Goal: Task Accomplishment & Management: Complete application form

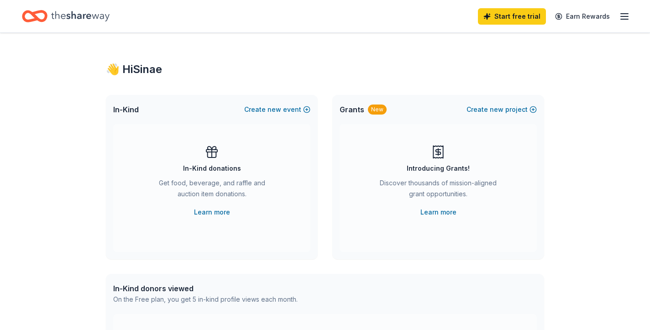
click at [215, 183] on div "Get food, beverage, and raffle and auction item donations." at bounding box center [212, 191] width 124 height 26
click at [292, 110] on button "Create new event" at bounding box center [277, 109] width 66 height 11
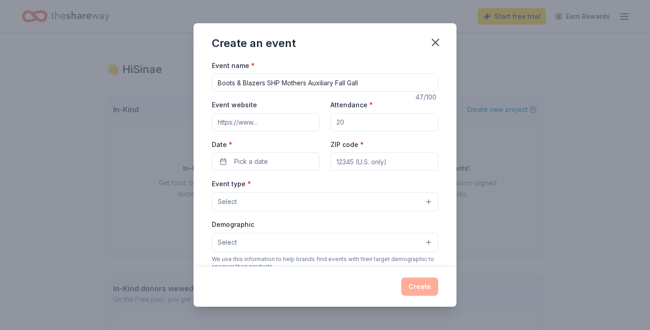
type input "Boots & Blazers SHP Mothers Auxiliary Fall Gall"
click at [386, 121] on input "Attendance *" at bounding box center [384, 122] width 108 height 18
type input "450"
click at [287, 158] on button "Pick a date" at bounding box center [266, 161] width 108 height 18
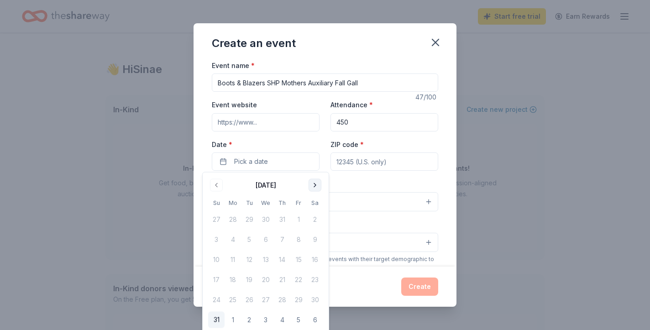
click at [315, 183] on button "Go to next month" at bounding box center [314, 185] width 13 height 13
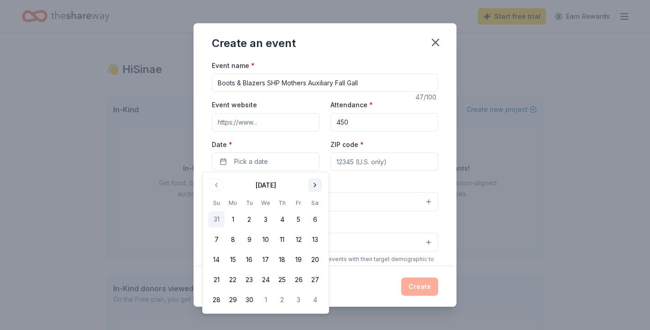
click at [315, 183] on button "Go to next month" at bounding box center [314, 185] width 13 height 13
click at [316, 183] on button "Go to next month" at bounding box center [314, 185] width 13 height 13
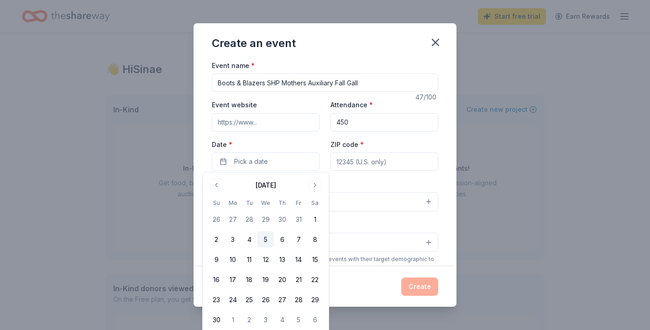
click at [265, 241] on button "5" at bounding box center [265, 239] width 16 height 16
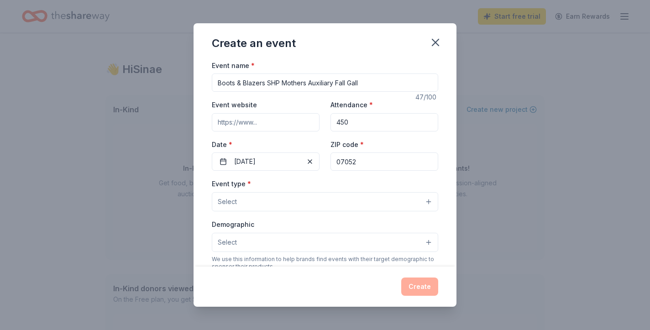
type input "07052"
click at [292, 201] on button "Select" at bounding box center [325, 201] width 226 height 19
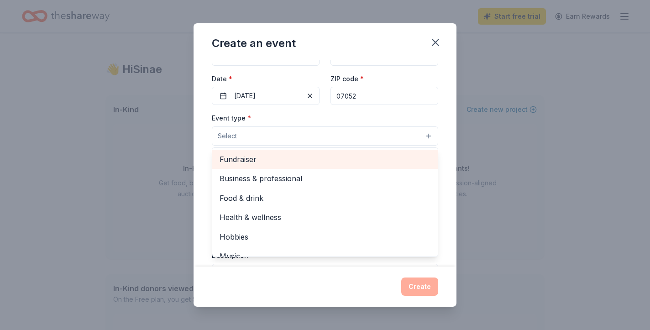
click at [244, 160] on span "Fundraiser" at bounding box center [324, 159] width 211 height 12
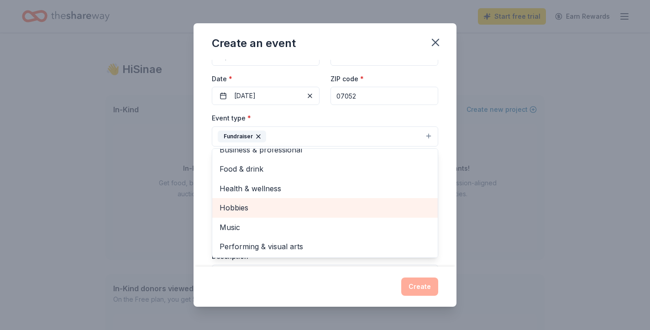
scroll to position [10, 0]
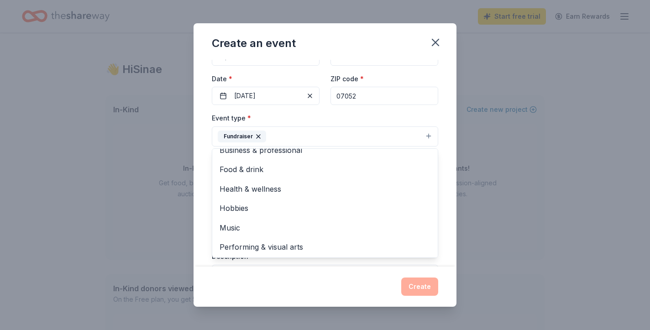
click at [150, 193] on div "Create an event Event name * Boots & Blazers SHP Mothers Auxiliary Fall Gall 47…" at bounding box center [325, 165] width 650 height 330
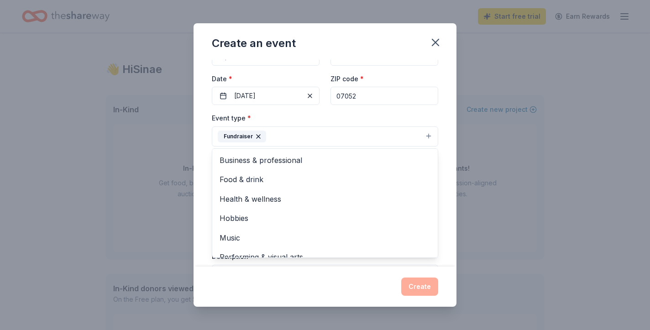
click at [428, 134] on button "Fundraiser" at bounding box center [325, 136] width 226 height 20
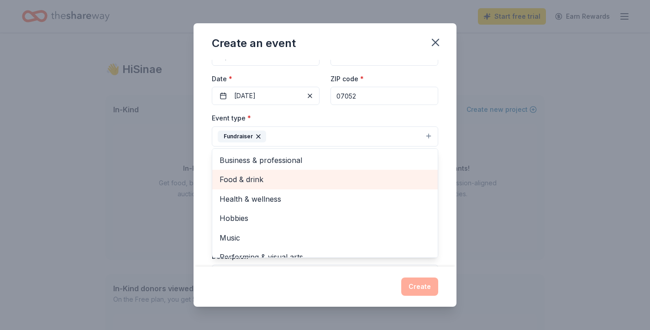
scroll to position [0, 0]
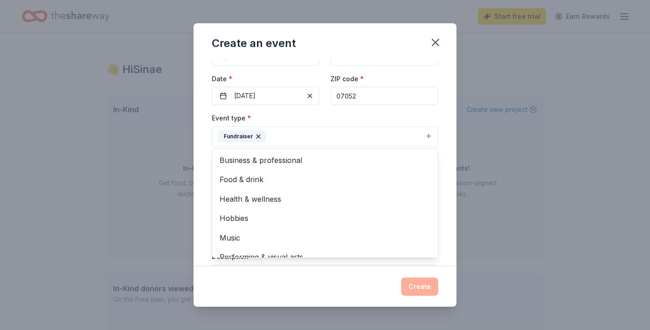
click at [144, 180] on div "Create an event Event name * Boots & Blazers SHP Mothers Auxiliary Fall Gall 47…" at bounding box center [325, 165] width 650 height 330
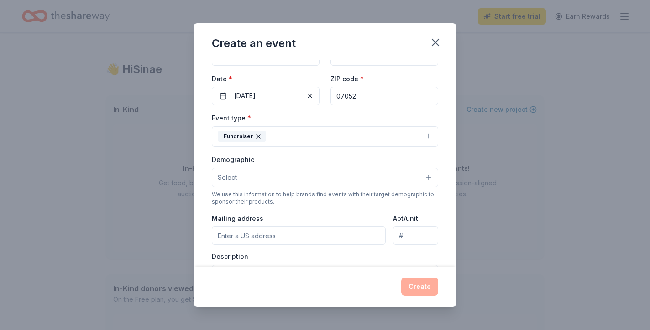
click at [282, 180] on button "Select" at bounding box center [325, 177] width 226 height 19
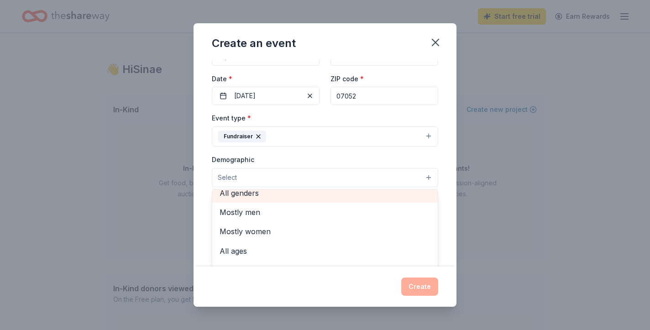
scroll to position [5, 0]
click at [261, 198] on span "All genders" at bounding box center [324, 195] width 211 height 12
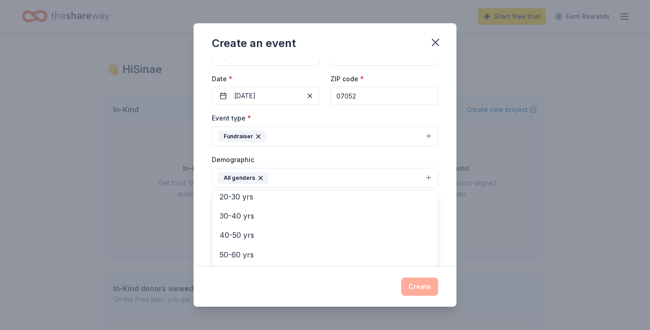
scroll to position [125, 0]
click at [476, 235] on div "Create an event Event name * Boots & Blazers SHP Mothers Auxiliary Fall Gall 47…" at bounding box center [325, 165] width 650 height 330
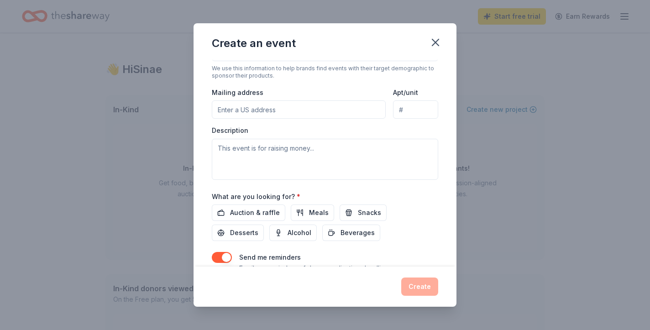
scroll to position [198, 0]
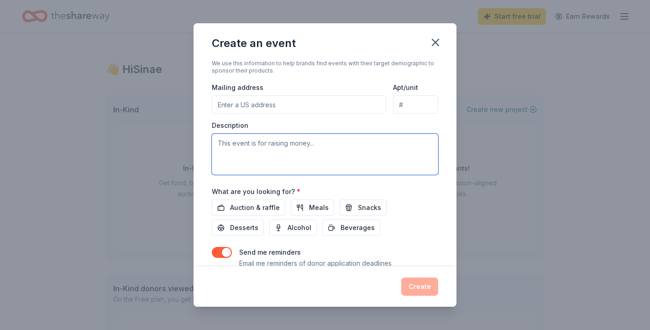
click at [324, 153] on textarea at bounding box center [325, 154] width 226 height 41
type textarea "This event raiser"
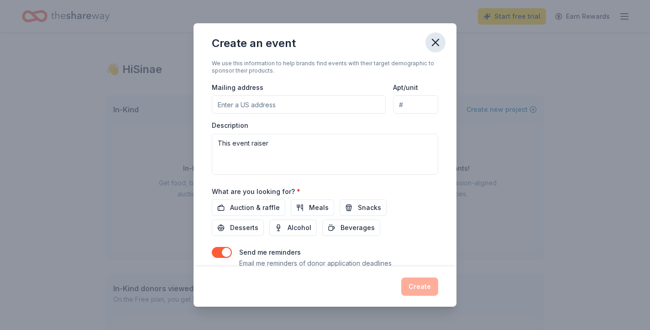
click at [438, 41] on icon "button" at bounding box center [435, 42] width 13 height 13
click at [436, 42] on icon "button" at bounding box center [435, 42] width 6 height 6
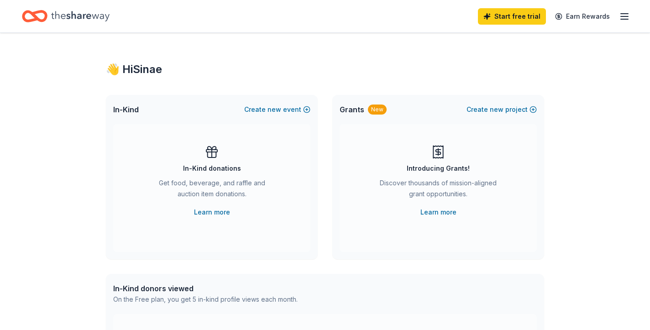
scroll to position [0, 0]
click at [78, 11] on icon "Home" at bounding box center [80, 16] width 58 height 19
click at [78, 20] on icon "Home" at bounding box center [80, 16] width 58 height 19
click at [625, 16] on icon "button" at bounding box center [624, 16] width 11 height 11
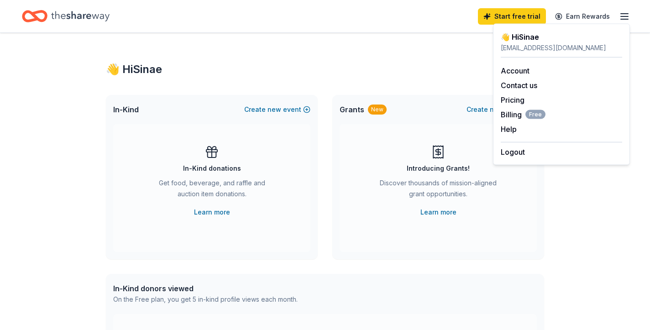
click at [442, 63] on div "👋 Hi Sinae" at bounding box center [325, 69] width 438 height 15
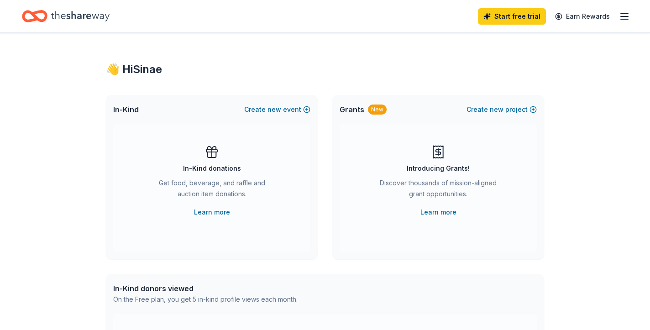
click at [86, 11] on icon "Home" at bounding box center [80, 16] width 58 height 19
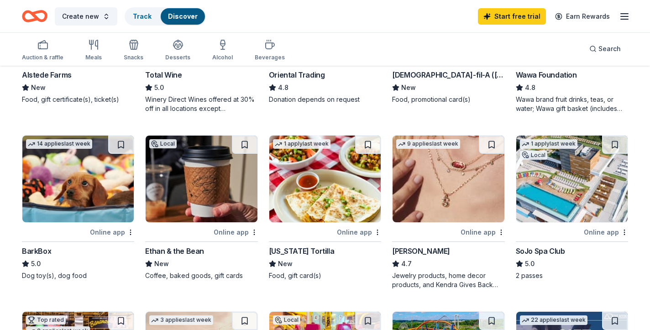
scroll to position [199, 0]
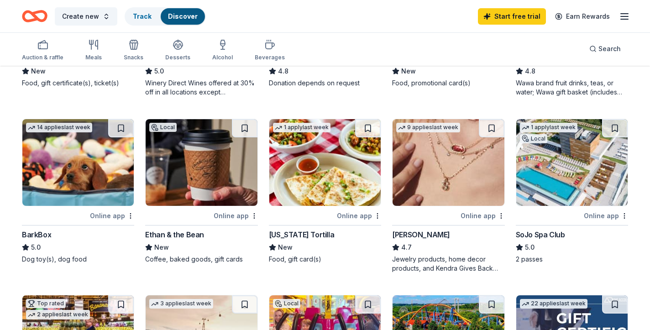
click at [596, 219] on div "Online app" at bounding box center [606, 215] width 44 height 11
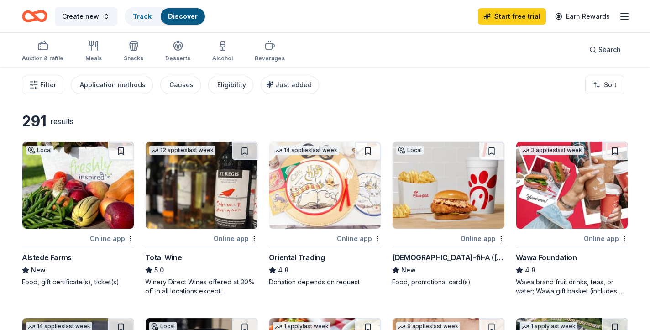
scroll to position [0, 0]
click at [81, 190] on img at bounding box center [77, 185] width 111 height 87
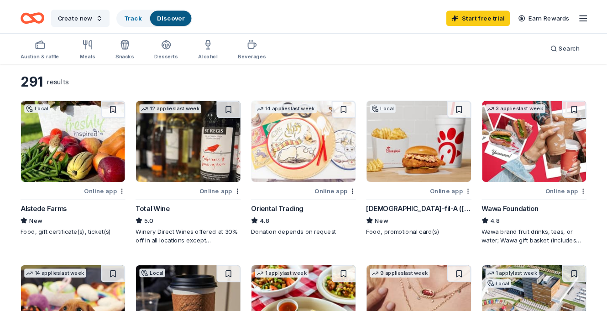
scroll to position [36, 0]
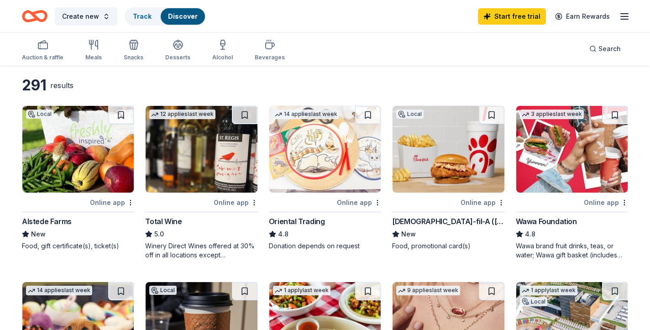
click at [205, 141] on img at bounding box center [201, 149] width 111 height 87
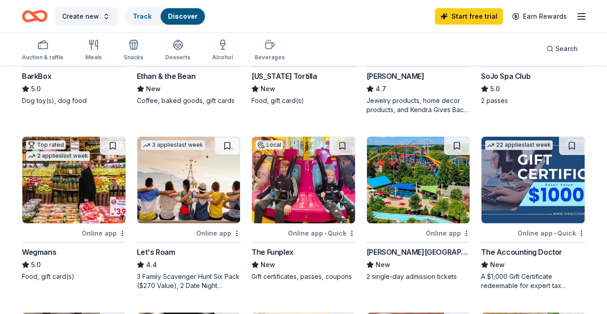
scroll to position [387, 0]
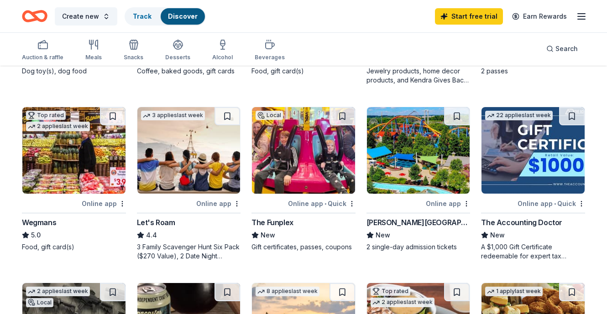
click at [67, 145] on img at bounding box center [73, 150] width 103 height 87
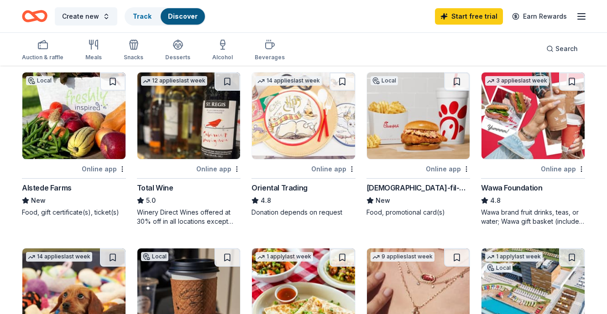
scroll to position [6, 0]
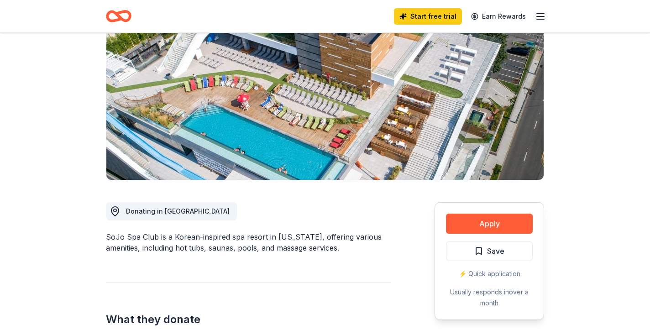
scroll to position [125, 0]
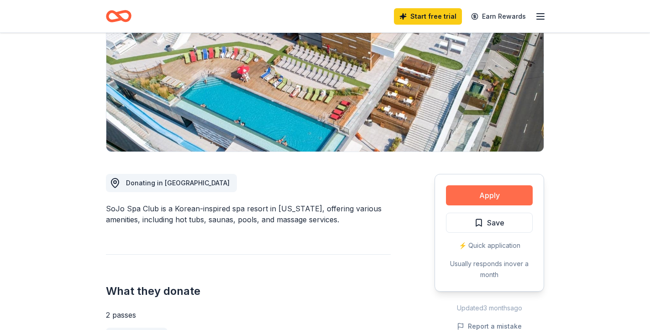
click at [512, 202] on button "Apply" at bounding box center [489, 195] width 87 height 20
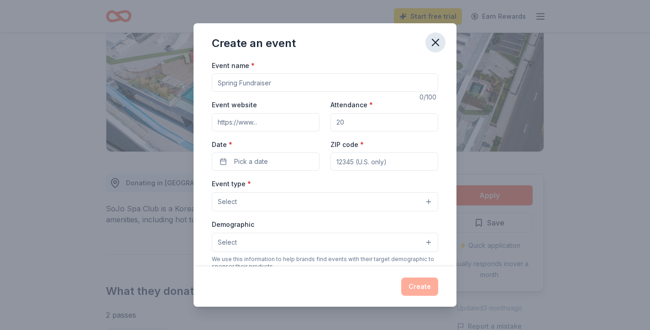
click at [439, 41] on icon "button" at bounding box center [435, 42] width 13 height 13
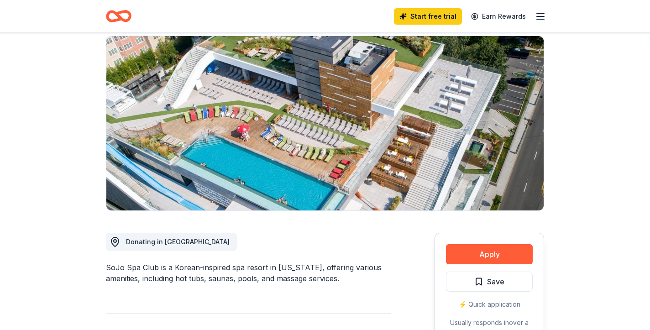
scroll to position [64, 0]
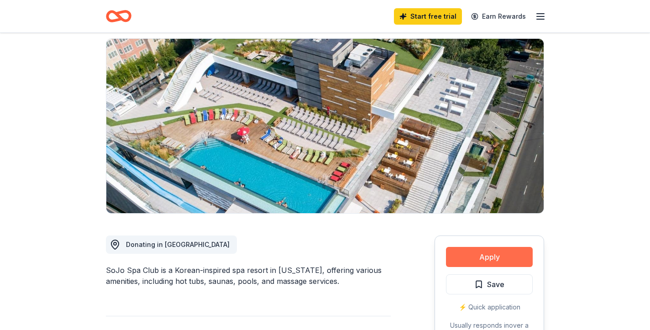
click at [480, 261] on button "Apply" at bounding box center [489, 257] width 87 height 20
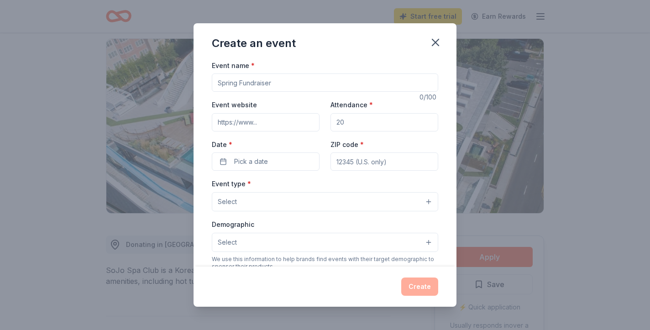
click at [293, 85] on input "Event name *" at bounding box center [325, 82] width 226 height 18
type input "Boots & Blazers SHP Mothers Auxiliary Fall Gala"
click at [362, 116] on input "Attendance *" at bounding box center [384, 122] width 108 height 18
type input "425"
click at [273, 162] on button "Pick a date" at bounding box center [266, 161] width 108 height 18
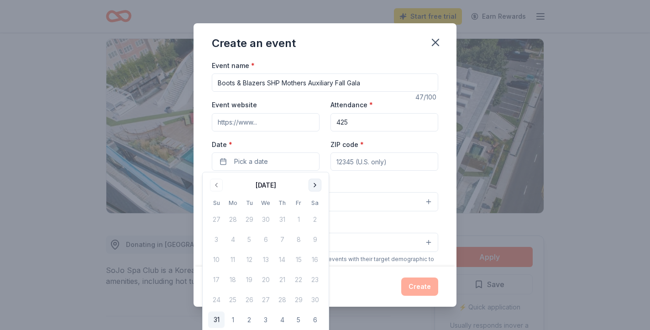
click at [316, 181] on button "Go to next month" at bounding box center [314, 185] width 13 height 13
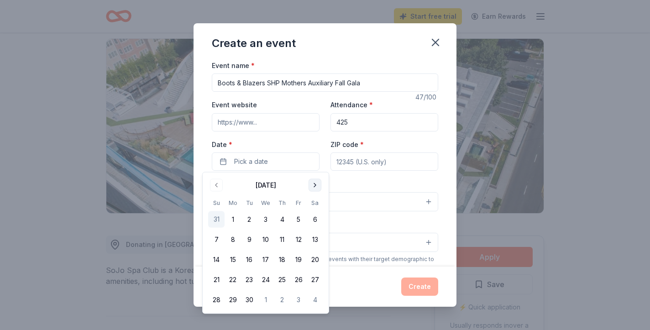
click at [316, 181] on button "Go to next month" at bounding box center [314, 185] width 13 height 13
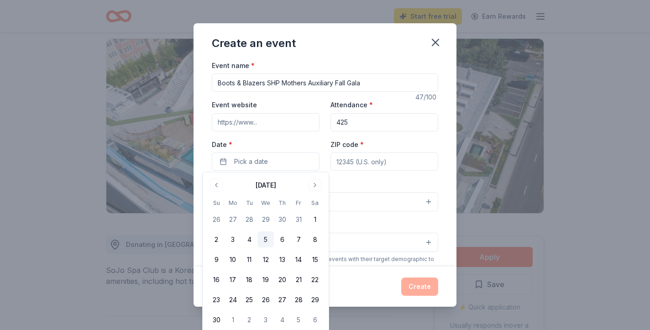
click at [264, 243] on button "5" at bounding box center [265, 239] width 16 height 16
click at [386, 163] on input "ZIP code *" at bounding box center [384, 161] width 108 height 18
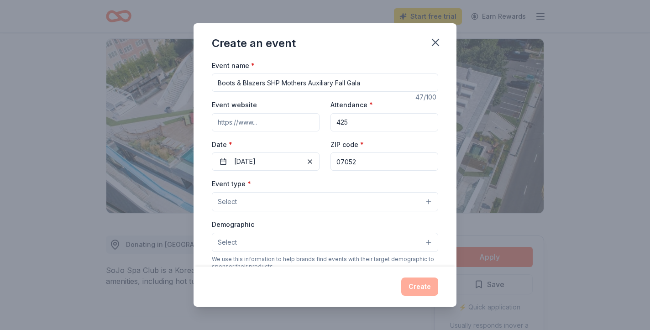
type input "07052"
click at [360, 195] on button "Select" at bounding box center [325, 201] width 226 height 19
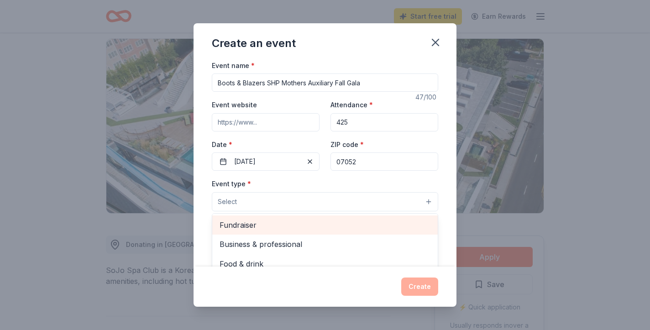
click at [257, 223] on span "Fundraiser" at bounding box center [324, 225] width 211 height 12
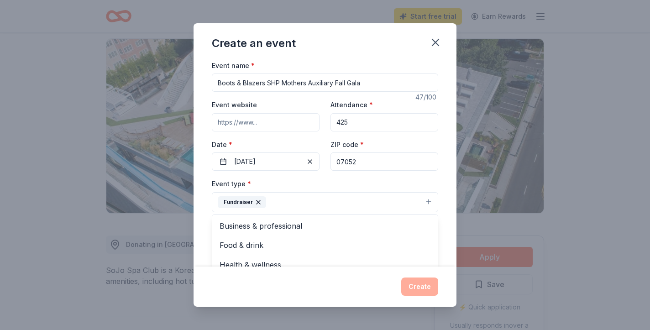
click at [510, 210] on div "Create an event Event name * Boots & Blazers SHP Mothers Auxiliary Fall Gala 47…" at bounding box center [325, 165] width 650 height 330
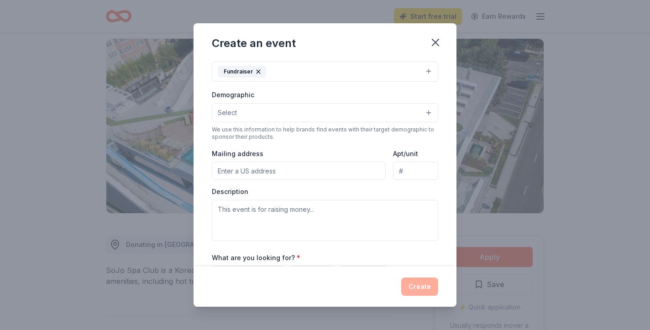
scroll to position [164, 0]
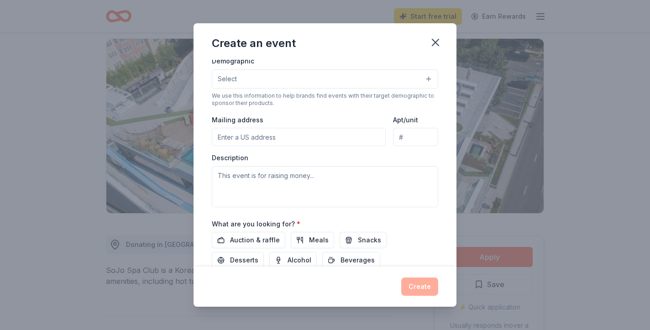
click at [286, 136] on input "Mailing address" at bounding box center [299, 137] width 174 height 18
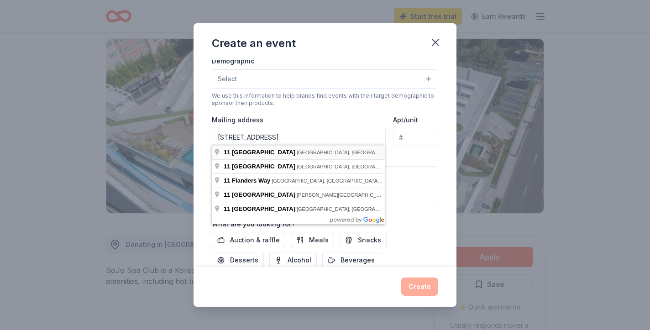
type input "11 Flanders Drive, Montville, NJ, 07058"
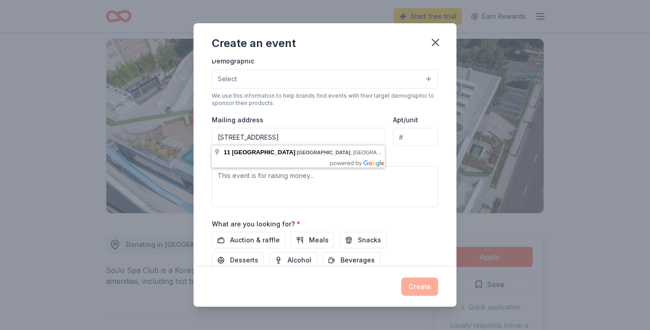
drag, startPoint x: 341, startPoint y: 137, endPoint x: 209, endPoint y: 129, distance: 132.1
click at [209, 129] on div "Event name * Boots & Blazers SHP Mothers Auxiliary Fall Gala 47 /100 Event webs…" at bounding box center [324, 163] width 263 height 207
type input "120 Northfield Avenue, West Orange, NJ, 07052"
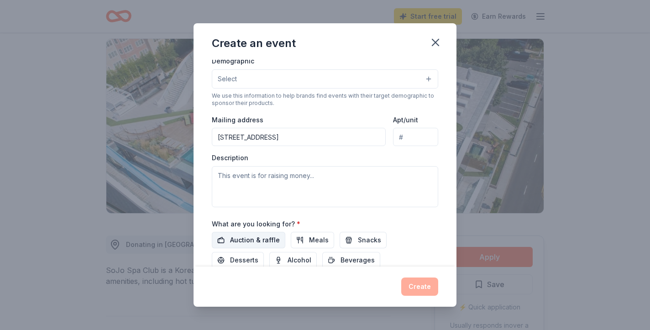
click at [256, 238] on span "Auction & raffle" at bounding box center [255, 240] width 50 height 11
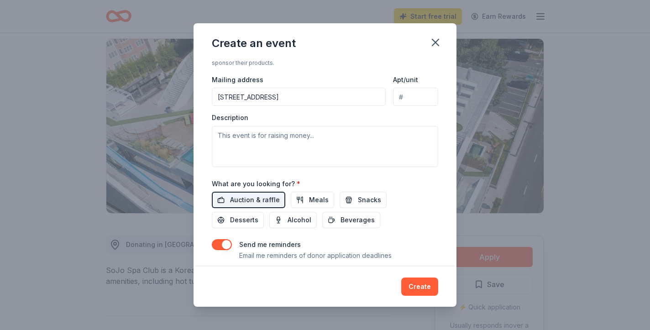
scroll to position [215, 0]
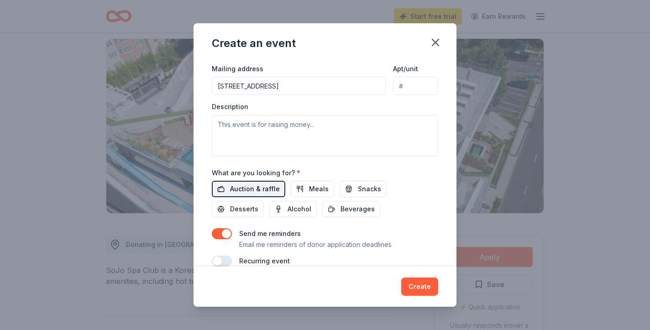
click at [258, 187] on span "Auction & raffle" at bounding box center [255, 188] width 50 height 11
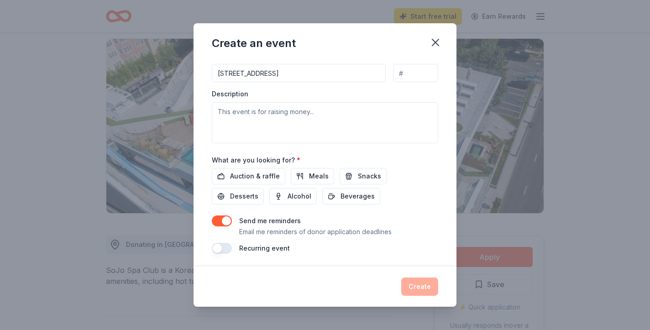
scroll to position [228, 0]
click at [228, 221] on button "button" at bounding box center [222, 221] width 20 height 11
click at [258, 178] on span "Auction & raffle" at bounding box center [255, 176] width 50 height 11
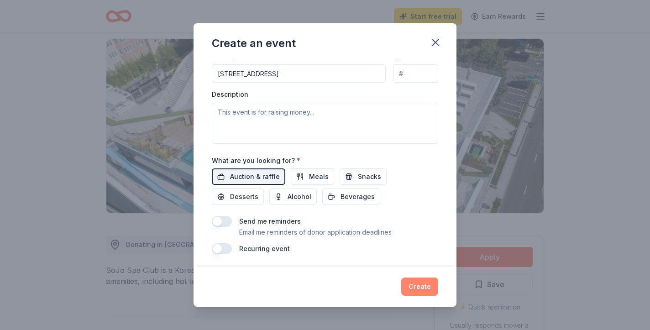
click at [425, 286] on button "Create" at bounding box center [419, 286] width 37 height 18
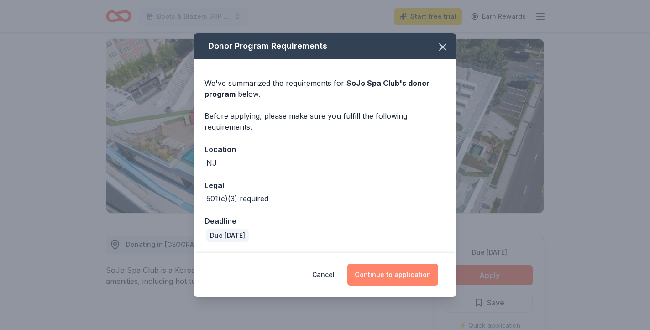
click at [398, 275] on button "Continue to application" at bounding box center [392, 275] width 91 height 22
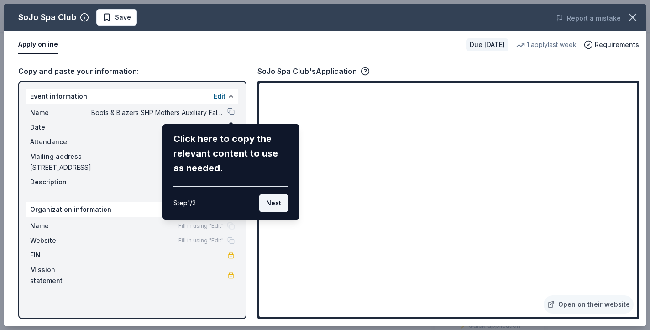
click at [274, 203] on button "Next" at bounding box center [274, 203] width 30 height 18
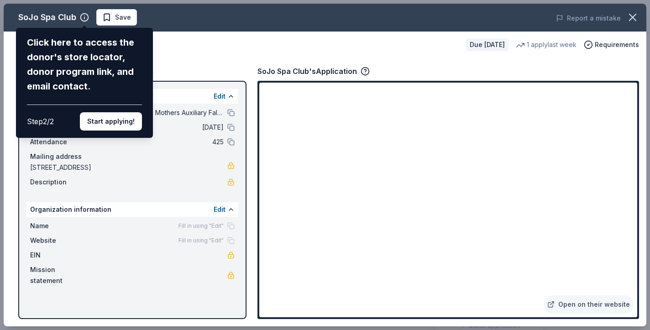
click at [217, 223] on div "SoJo Spa Club Click here to access the donor's store locator, donor program lin…" at bounding box center [325, 165] width 642 height 323
click at [221, 209] on div "SoJo Spa Club Click here to access the donor's store locator, donor program lin…" at bounding box center [325, 165] width 642 height 323
click at [124, 112] on button "Start applying!" at bounding box center [111, 121] width 62 height 18
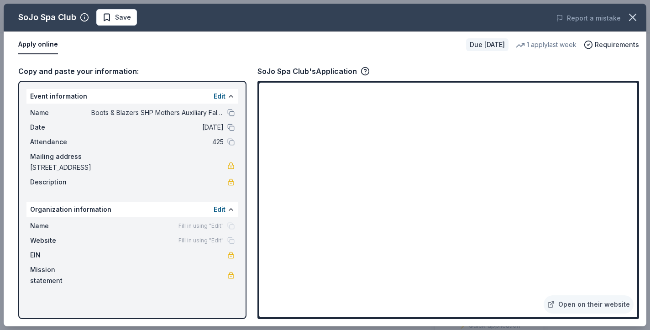
click at [208, 100] on div "Event information Edit" at bounding box center [132, 96] width 212 height 15
click at [219, 98] on button "Edit" at bounding box center [220, 96] width 12 height 11
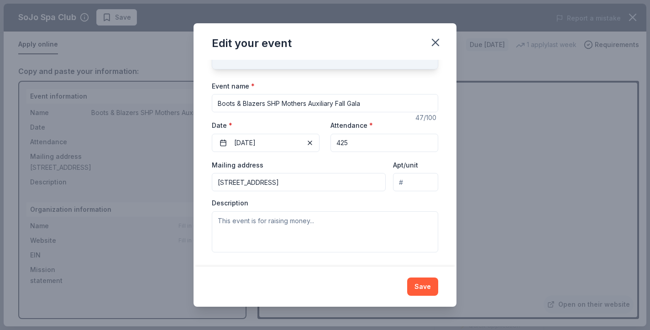
scroll to position [52, 0]
click at [421, 287] on button "Save" at bounding box center [422, 286] width 31 height 18
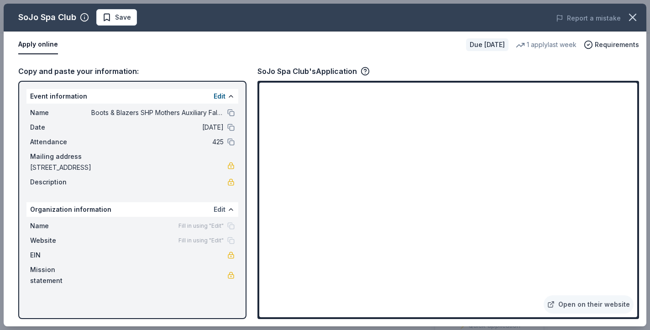
click at [219, 209] on button "Edit" at bounding box center [220, 209] width 12 height 11
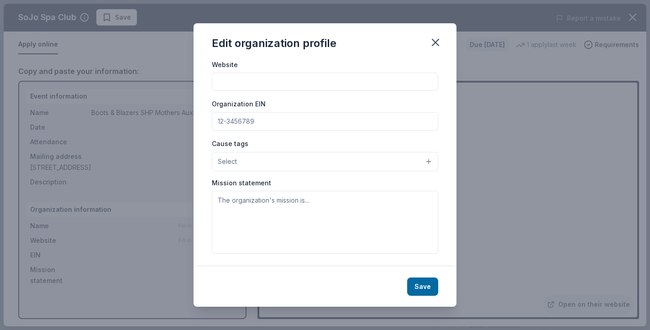
scroll to position [0, 0]
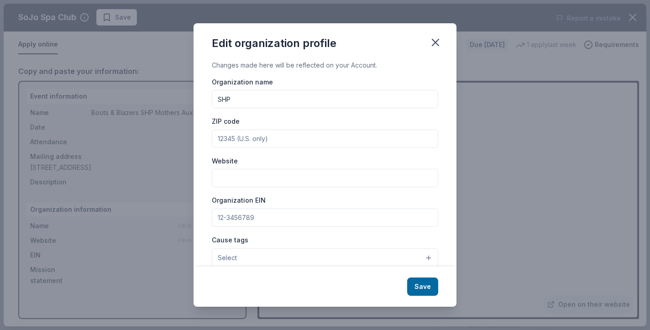
drag, startPoint x: 226, startPoint y: 1, endPoint x: 286, endPoint y: 104, distance: 118.4
click at [286, 104] on input "SHP" at bounding box center [325, 99] width 226 height 18
type input "S"
type input "[GEOGRAPHIC_DATA]"
type input "07052"
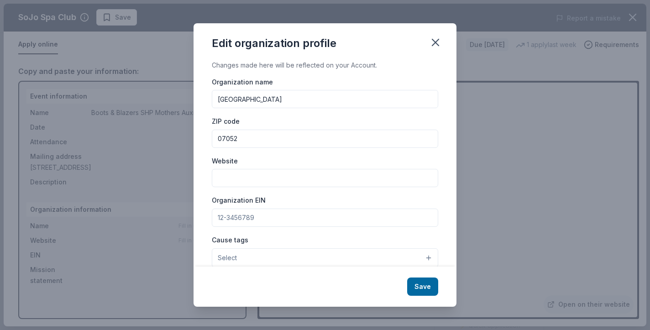
click at [294, 172] on input "Website" at bounding box center [325, 178] width 226 height 18
type input "[DOMAIN_NAME]"
click at [290, 215] on input "Organization EIN" at bounding box center [325, 218] width 226 height 18
paste input "222-807-217/000"
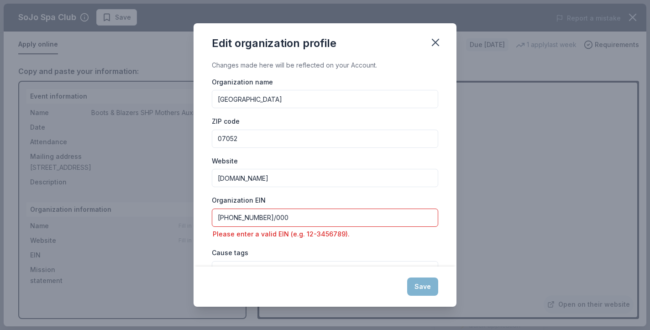
click at [259, 214] on input "222-807-217/000" at bounding box center [325, 218] width 226 height 18
type input "222-807-217000"
click at [311, 279] on div "Save" at bounding box center [324, 286] width 263 height 40
click at [436, 43] on icon "button" at bounding box center [435, 42] width 6 height 6
click at [305, 222] on input "222-807-217000" at bounding box center [325, 218] width 226 height 18
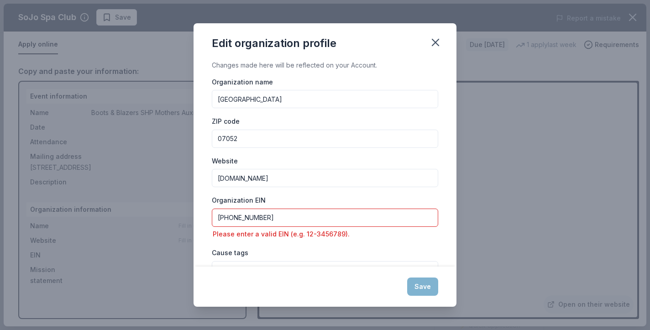
drag, startPoint x: 305, startPoint y: 221, endPoint x: 205, endPoint y: 215, distance: 99.7
click at [205, 215] on div "Changes made here will be reflected on your Account. Organization name Seton Ha…" at bounding box center [324, 163] width 263 height 207
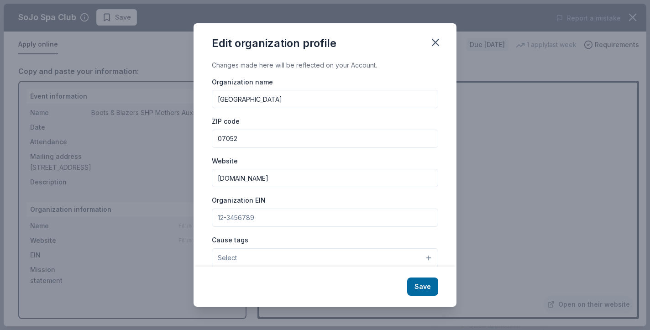
paste input "[US_EMPLOYER_IDENTIFICATION_NUMBER]"
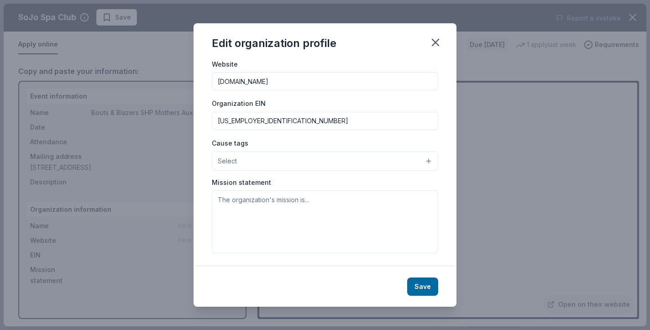
scroll to position [96, 0]
type input "[US_EMPLOYER_IDENTIFICATION_NUMBER]"
click at [433, 158] on button "Select" at bounding box center [325, 161] width 226 height 19
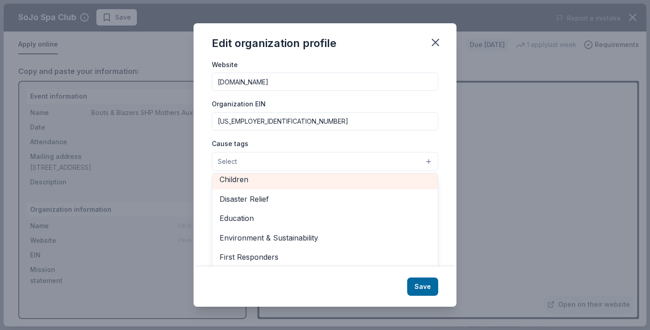
scroll to position [59, 0]
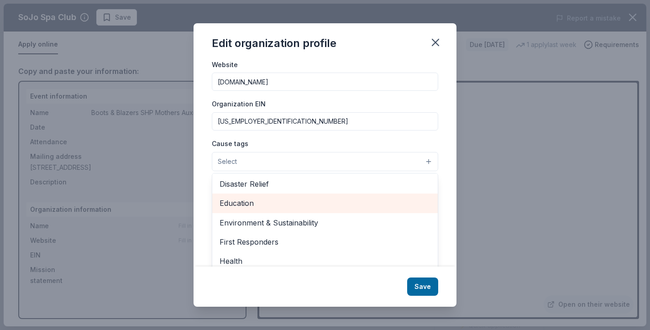
click at [242, 199] on span "Education" at bounding box center [324, 203] width 211 height 12
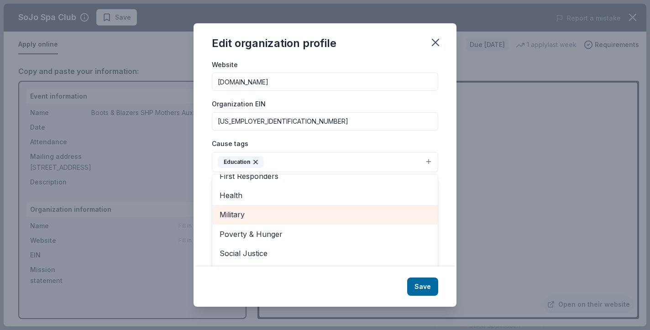
scroll to position [106, 0]
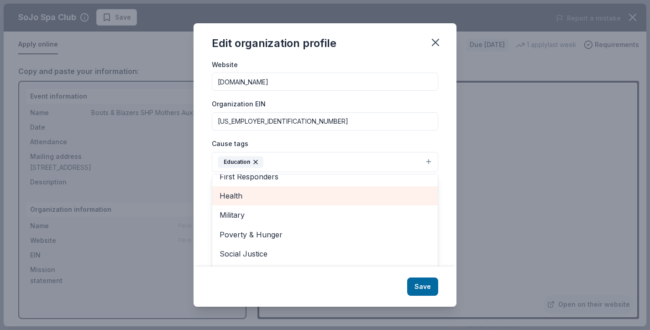
click at [236, 193] on span "Health" at bounding box center [324, 196] width 211 height 12
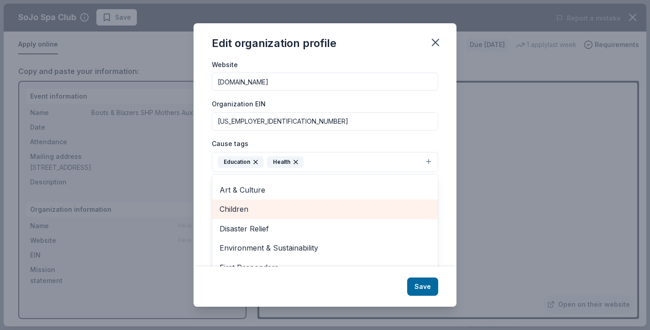
scroll to position [16, 0]
click at [271, 206] on span "Children" at bounding box center [324, 209] width 211 height 12
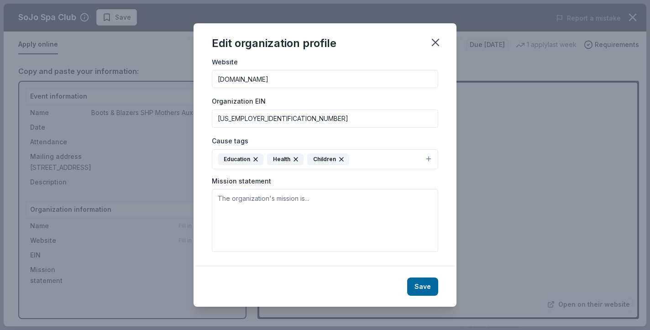
scroll to position [97, 0]
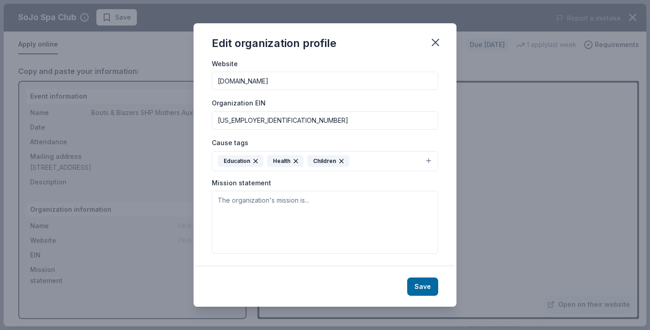
click at [297, 146] on div "Cause tags Education Health Children" at bounding box center [325, 154] width 226 height 34
click at [295, 160] on icon "button" at bounding box center [296, 161] width 4 height 4
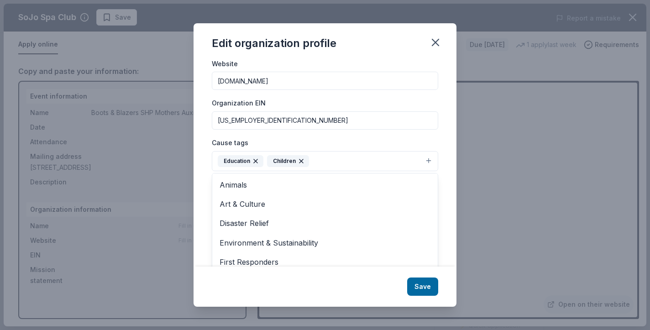
click at [417, 289] on div "Edit organization profile Changes made here will be reflected on your Account. …" at bounding box center [324, 165] width 263 height 284
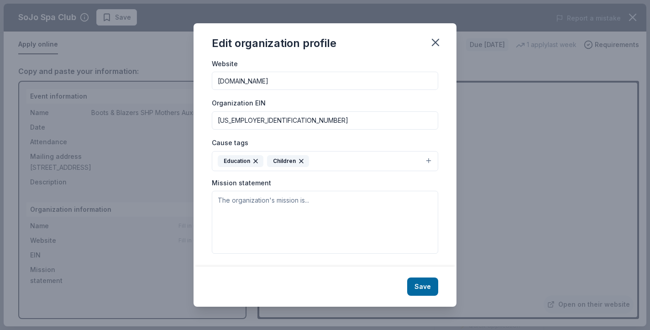
click at [425, 299] on div "Save" at bounding box center [324, 286] width 263 height 40
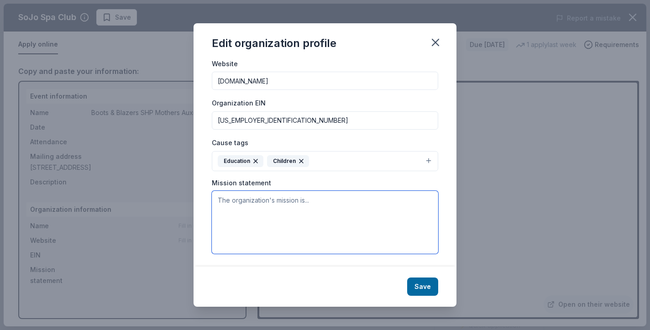
click at [317, 222] on textarea at bounding box center [325, 222] width 226 height 63
paste textarea "Established in [DATE], [GEOGRAPHIC_DATA] is a [DEMOGRAPHIC_DATA], college-prepa…"
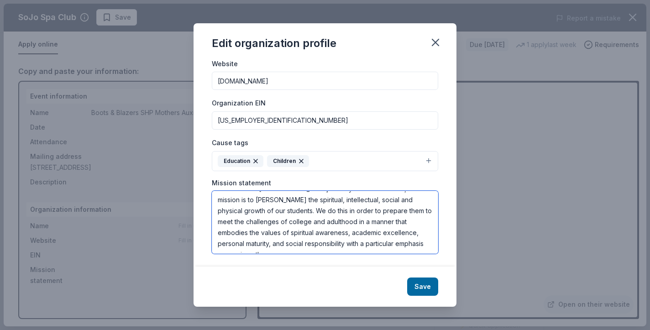
scroll to position [44, 0]
type textarea "Established in [DATE], [GEOGRAPHIC_DATA] is a [DEMOGRAPHIC_DATA], college-prepa…"
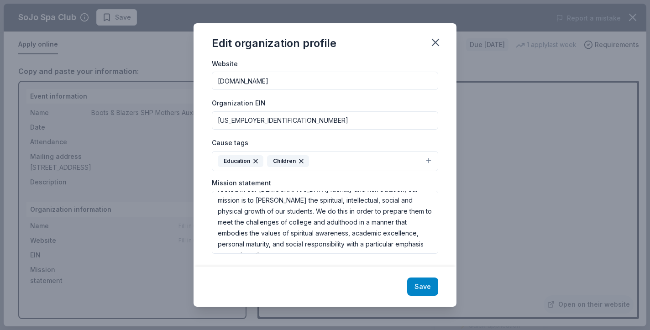
click at [419, 284] on button "Save" at bounding box center [422, 286] width 31 height 18
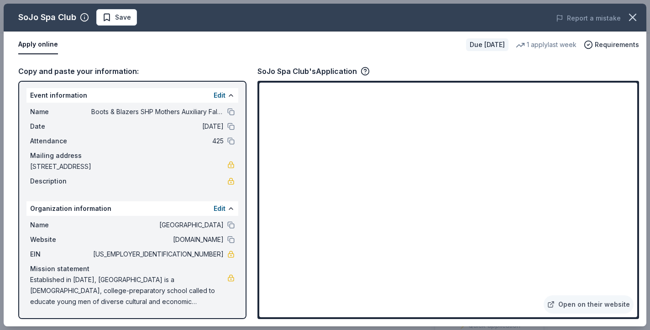
scroll to position [1, 0]
click at [42, 44] on button "Apply online" at bounding box center [38, 44] width 40 height 19
click at [207, 181] on div "Description" at bounding box center [132, 181] width 204 height 11
click at [243, 46] on div "Apply online" at bounding box center [238, 44] width 440 height 19
drag, startPoint x: 223, startPoint y: 254, endPoint x: 188, endPoint y: 254, distance: 35.6
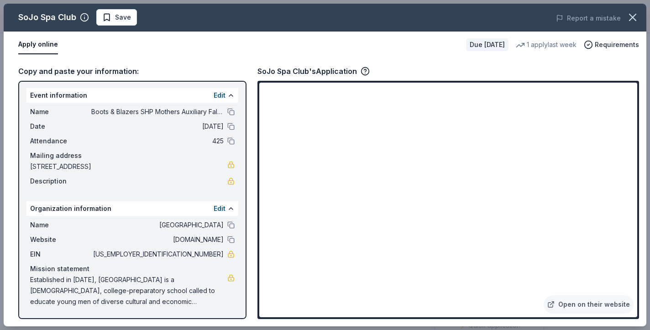
click at [188, 254] on span "[US_EMPLOYER_IDENTIFICATION_NUMBER]" at bounding box center [157, 254] width 132 height 11
drag, startPoint x: 188, startPoint y: 254, endPoint x: 220, endPoint y: 255, distance: 32.4
click at [220, 255] on span "[US_EMPLOYER_IDENTIFICATION_NUMBER]" at bounding box center [157, 254] width 132 height 11
click at [635, 20] on icon "button" at bounding box center [632, 17] width 6 height 6
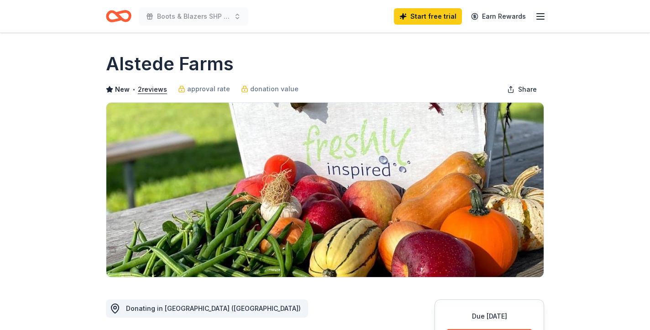
scroll to position [214, 0]
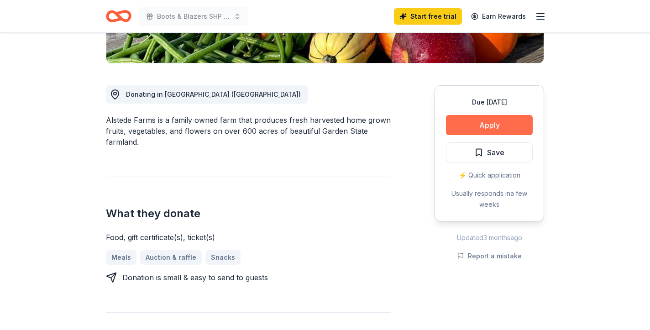
click at [501, 128] on button "Apply" at bounding box center [489, 125] width 87 height 20
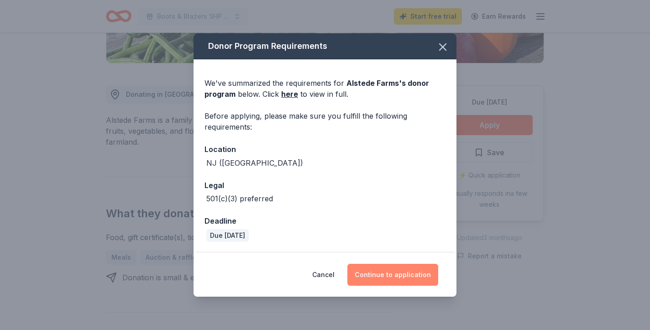
click at [422, 273] on button "Continue to application" at bounding box center [392, 275] width 91 height 22
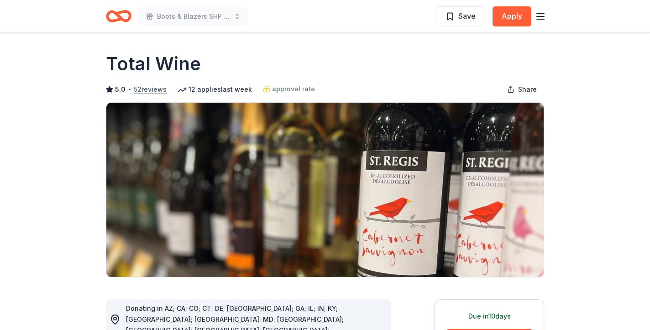
click at [150, 90] on button "52 reviews" at bounding box center [150, 89] width 33 height 11
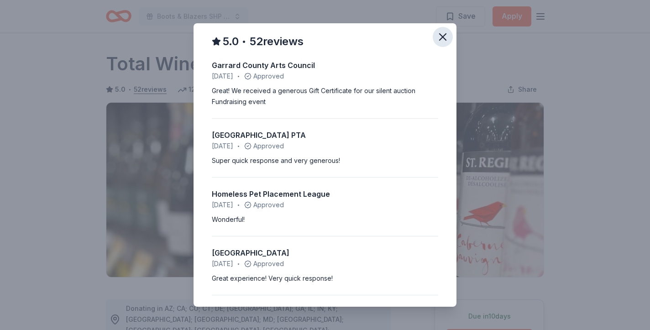
click at [442, 33] on icon "button" at bounding box center [442, 37] width 13 height 13
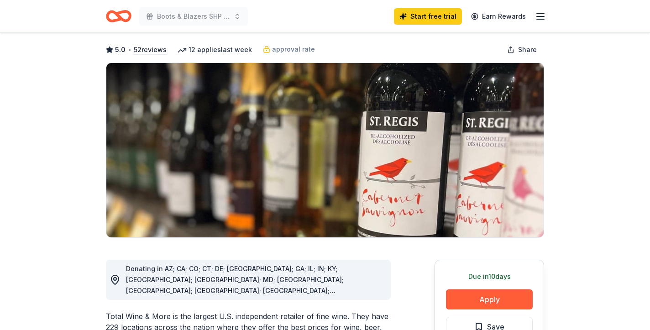
scroll to position [165, 0]
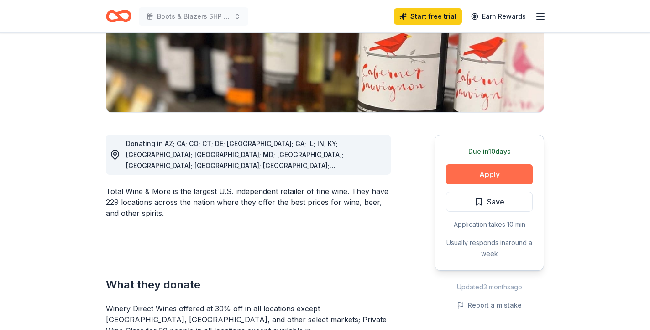
click at [486, 180] on button "Apply" at bounding box center [489, 174] width 87 height 20
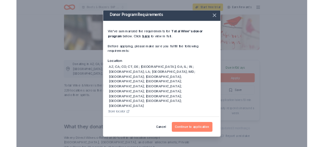
scroll to position [2, 0]
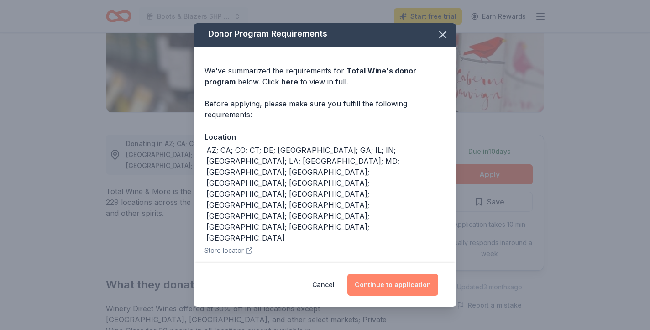
click at [388, 277] on button "Continue to application" at bounding box center [392, 285] width 91 height 22
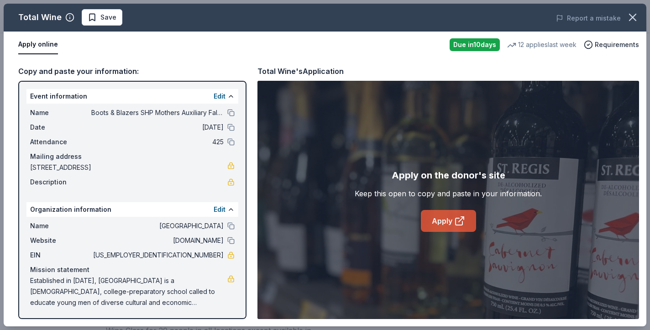
click at [451, 219] on link "Apply" at bounding box center [448, 221] width 55 height 22
drag, startPoint x: 224, startPoint y: 254, endPoint x: 196, endPoint y: 255, distance: 27.4
click at [196, 255] on div "EIN 22-2807217" at bounding box center [132, 255] width 204 height 11
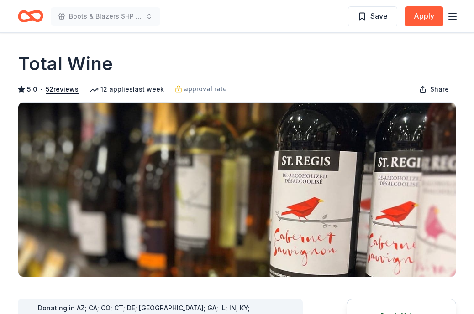
scroll to position [0, 0]
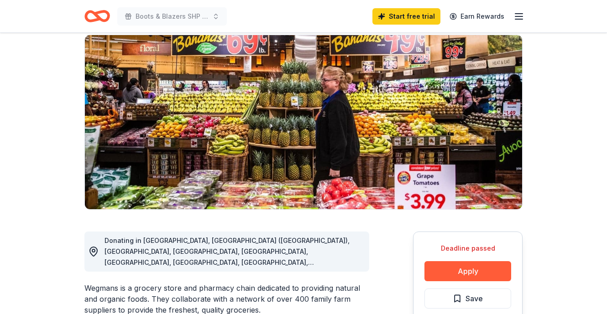
scroll to position [245, 0]
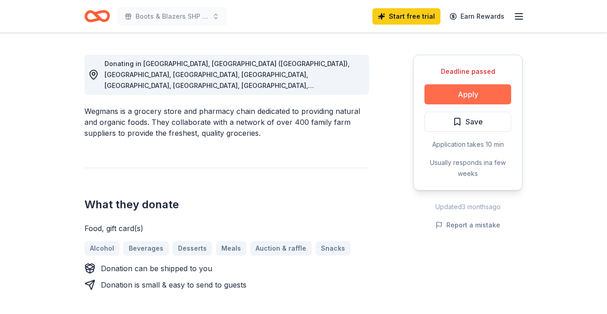
click at [468, 90] on button "Apply" at bounding box center [467, 94] width 87 height 20
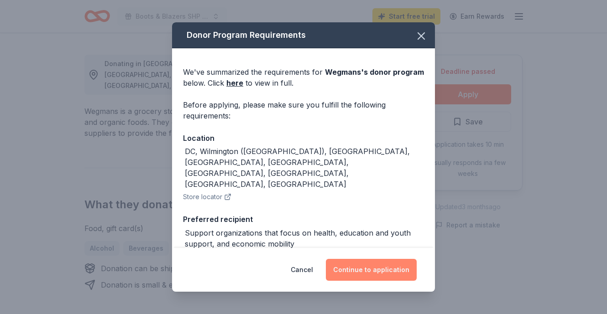
click at [362, 271] on button "Continue to application" at bounding box center [371, 270] width 91 height 22
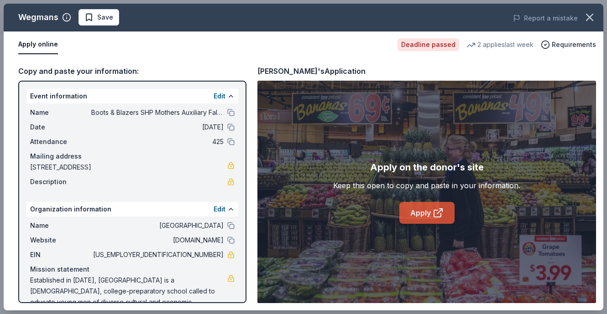
click at [431, 211] on link "Apply" at bounding box center [426, 213] width 55 height 22
